Goal: Find specific page/section: Find specific page/section

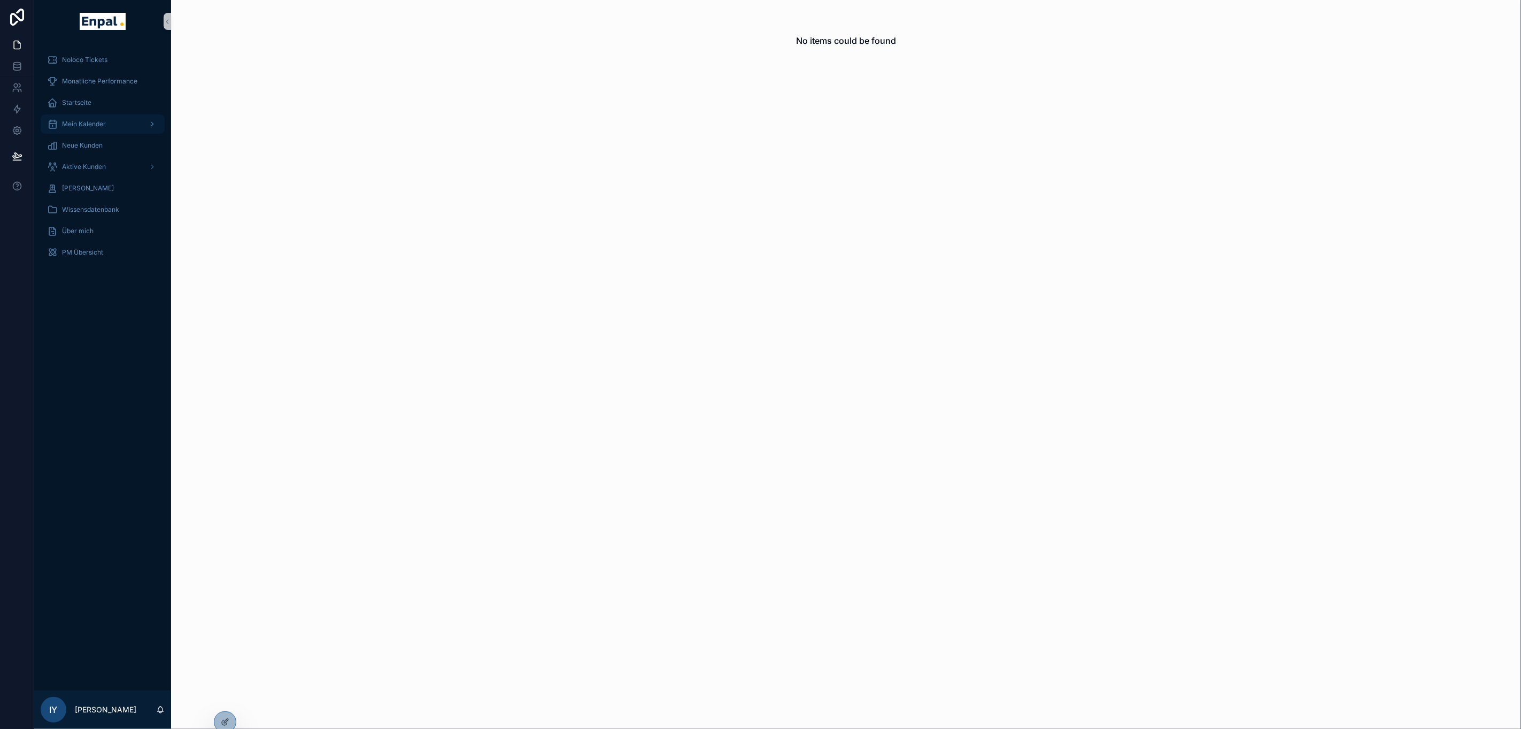
click at [138, 119] on div "Mein Kalender" at bounding box center [102, 123] width 111 height 17
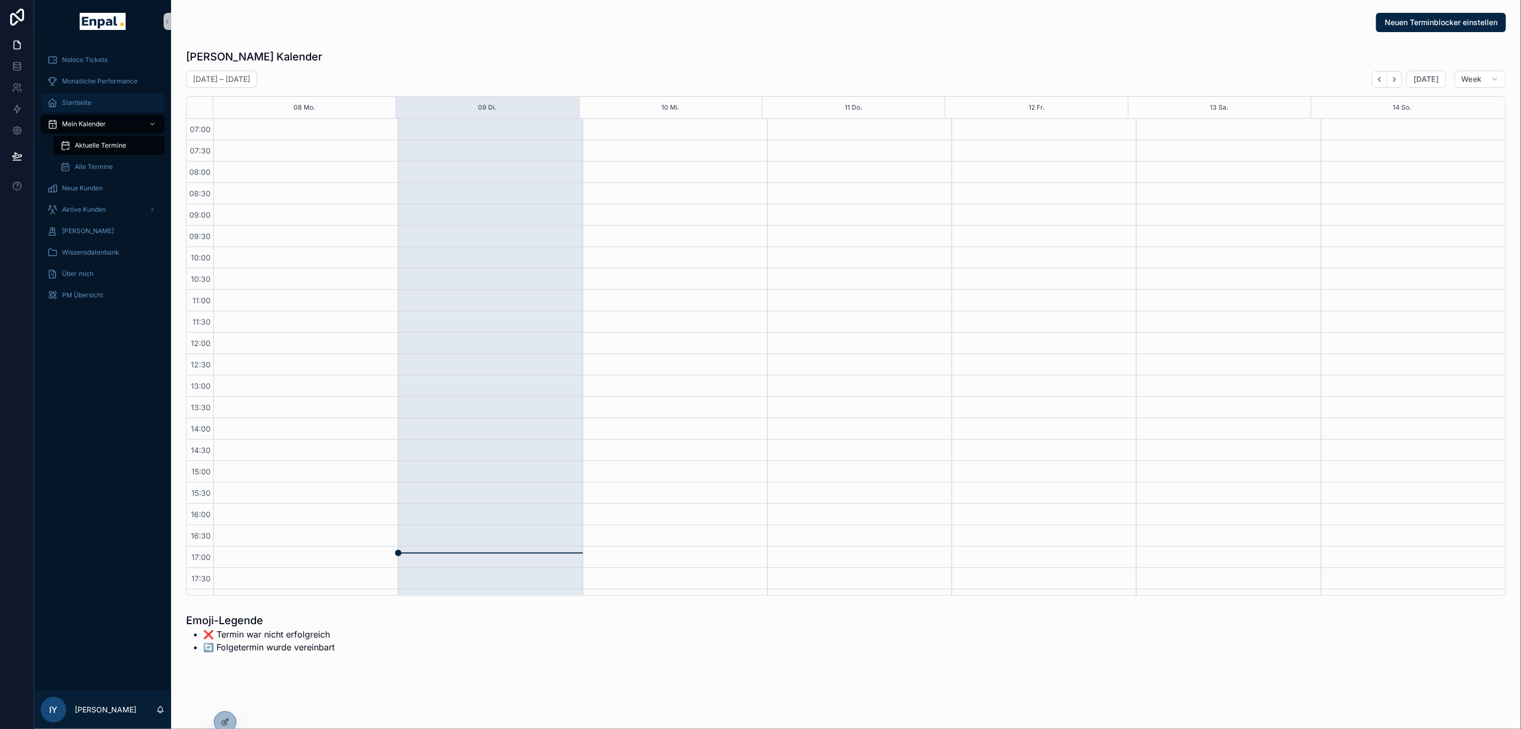
click at [75, 95] on div "Startseite" at bounding box center [102, 102] width 111 height 17
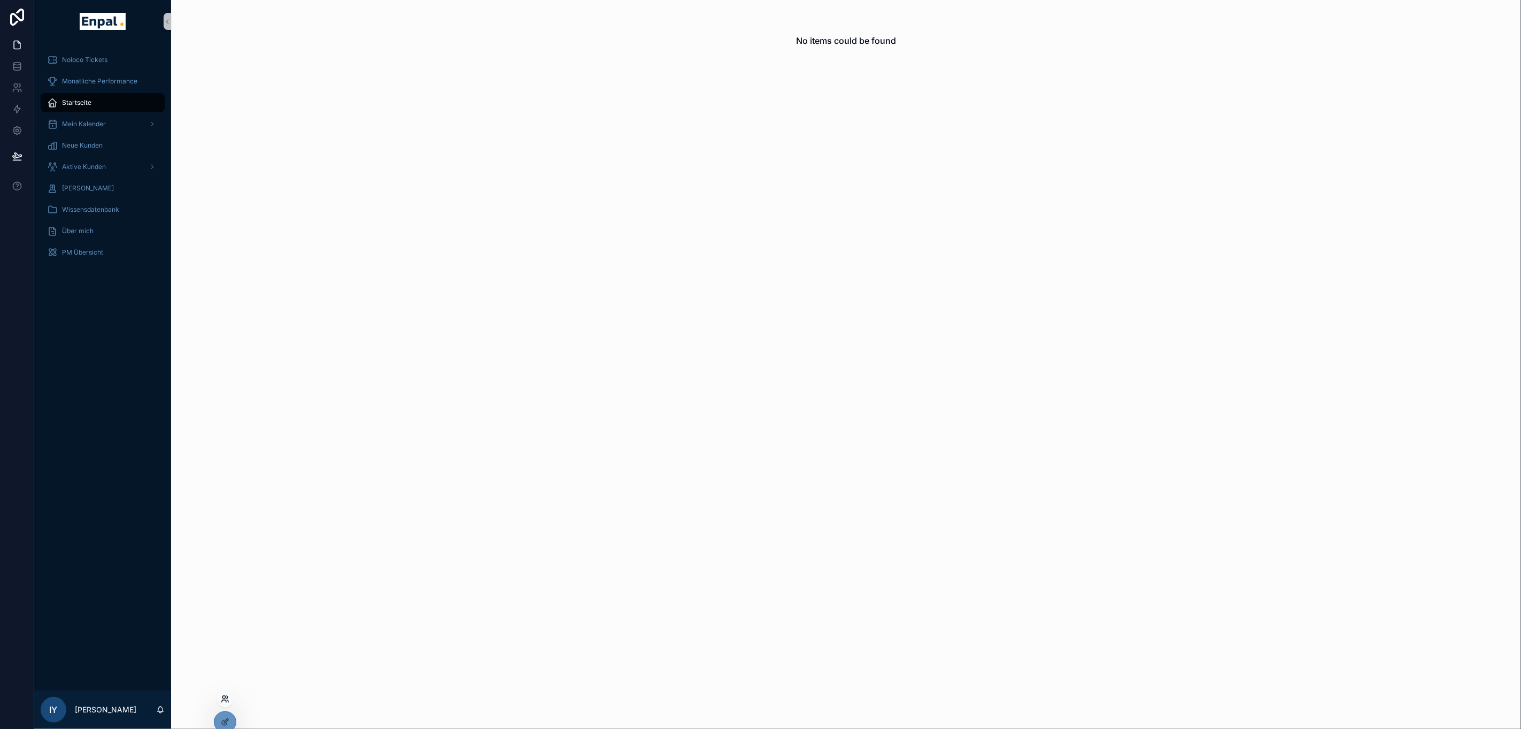
click at [223, 696] on icon at bounding box center [223, 696] width 3 height 3
click at [363, 499] on input "text" at bounding box center [416, 490] width 197 height 17
type input "*****"
click at [504, 537] on button "Select" at bounding box center [501, 530] width 28 height 16
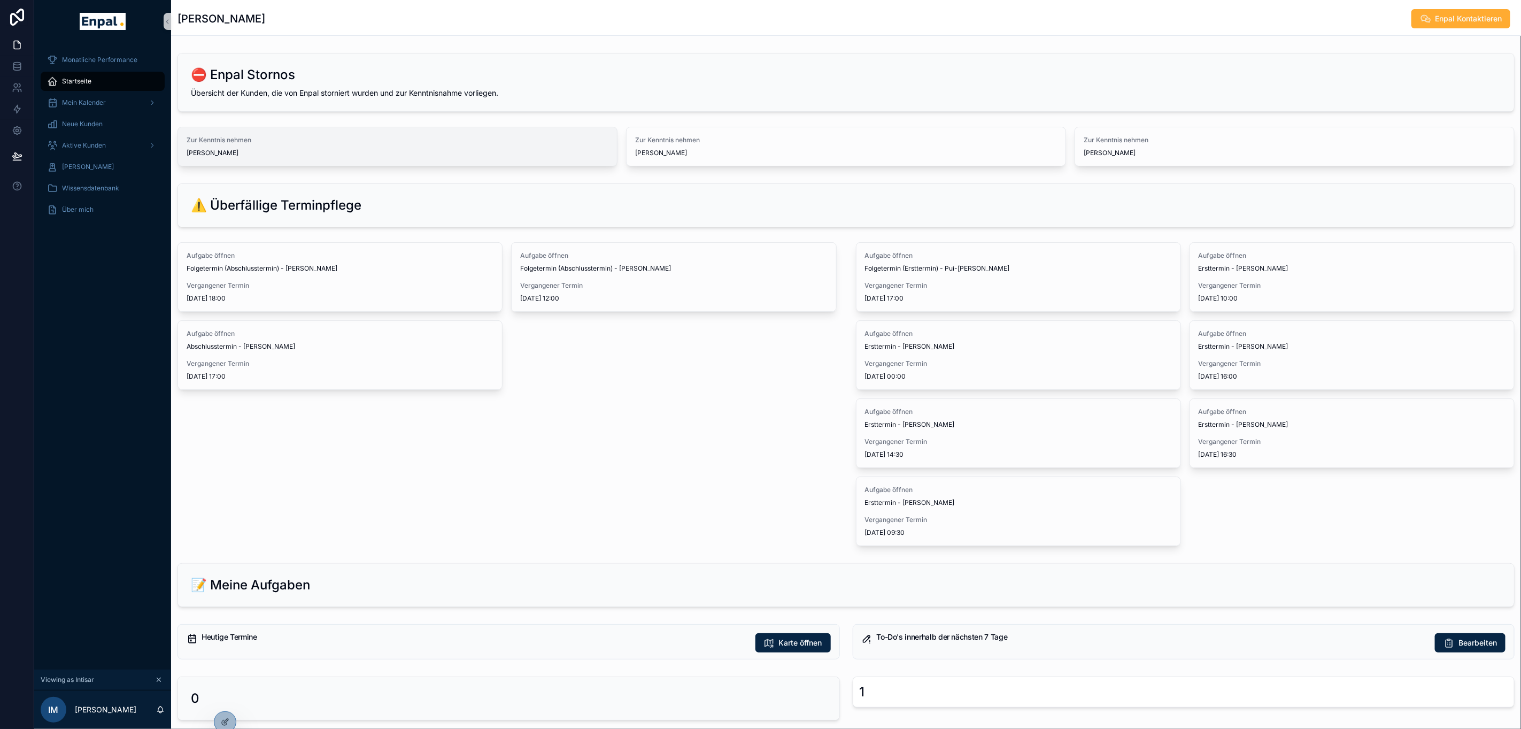
click at [372, 146] on div "Zur Kenntnis nehmen [PERSON_NAME]" at bounding box center [398, 146] width 422 height 21
